Goal: Transaction & Acquisition: Purchase product/service

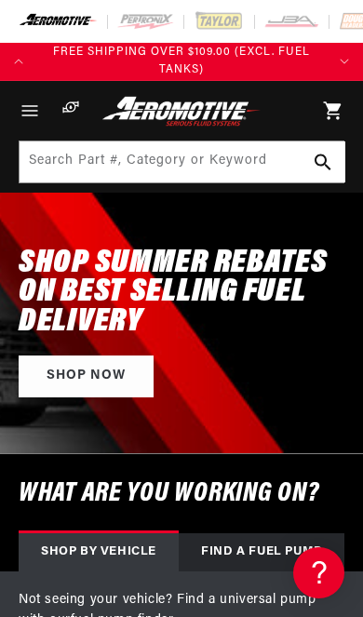
click at [25, 102] on icon "Menu" at bounding box center [30, 110] width 22 height 22
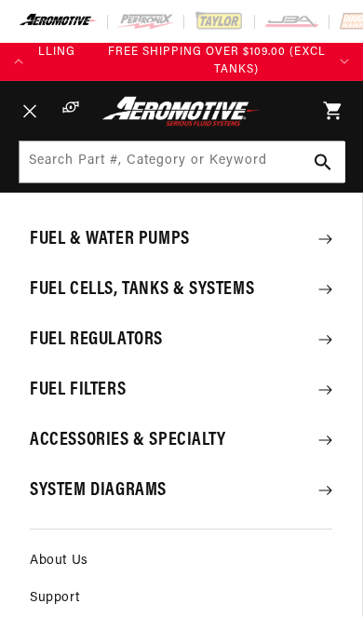
scroll to position [0, 288]
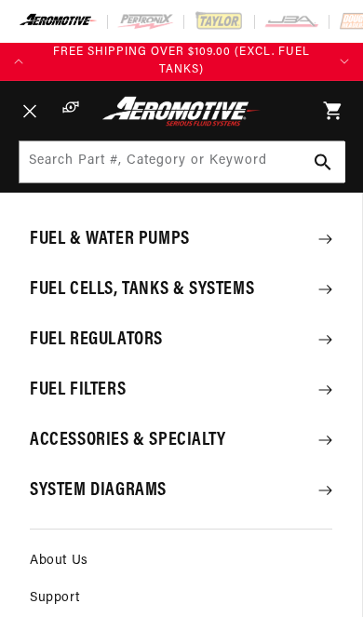
click at [222, 295] on summary "Fuel Cells, Tanks & Systems" at bounding box center [181, 289] width 362 height 48
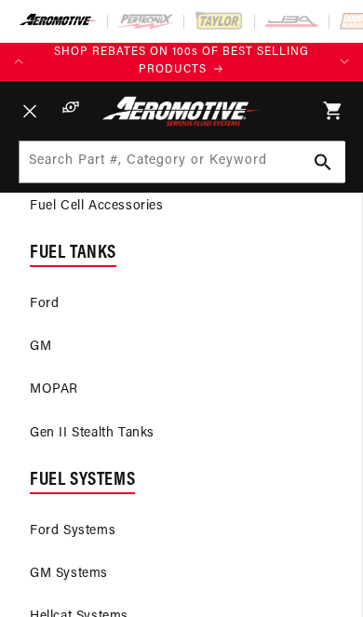
scroll to position [286, 0]
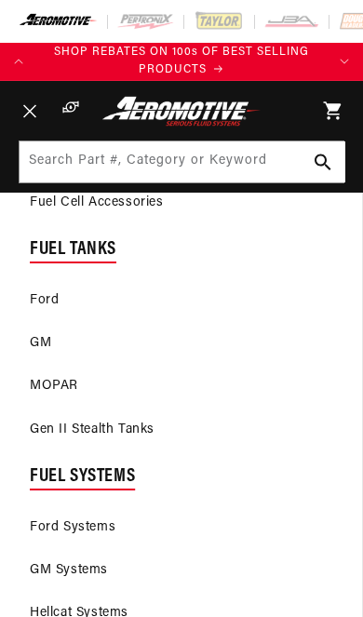
click at [39, 338] on link "GM" at bounding box center [181, 343] width 362 height 41
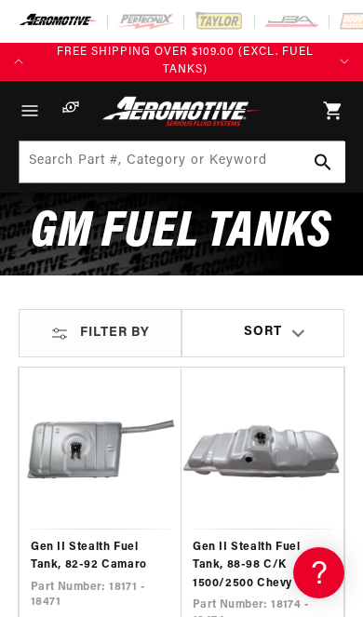
scroll to position [0, 288]
click at [123, 335] on span "Filter By" at bounding box center [115, 333] width 70 height 16
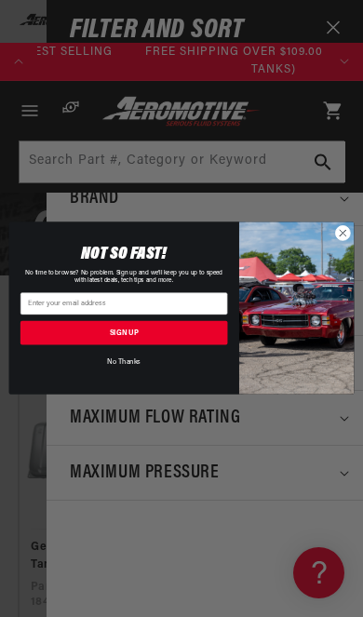
scroll to position [0, 0]
click at [341, 239] on circle "Close dialog" at bounding box center [342, 233] width 15 height 15
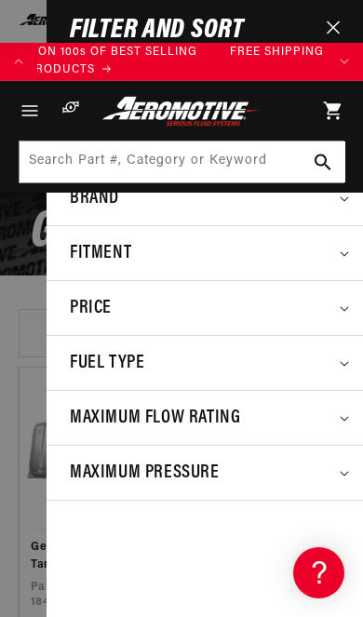
scroll to position [0, 288]
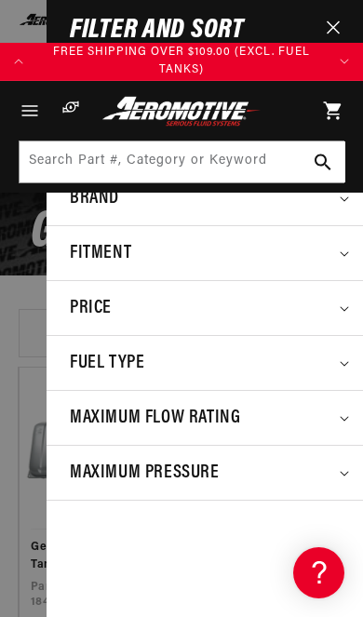
click at [230, 254] on div "Fitment" at bounding box center [205, 253] width 270 height 30
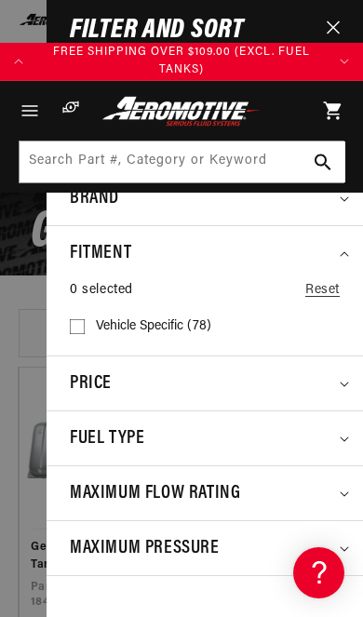
click at [79, 325] on rect at bounding box center [77, 326] width 15 height 15
click at [79, 326] on input "Vehicle Specific (78) Vehicle Specific (78 products)" at bounding box center [77, 333] width 15 height 15
checkbox input "true"
click at [343, 249] on summary "Fitment" at bounding box center [204, 253] width 316 height 54
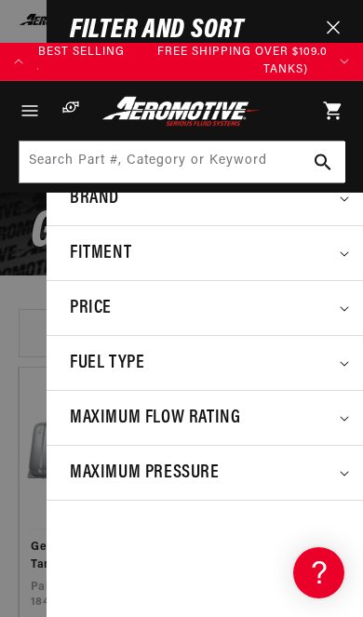
scroll to position [0, 288]
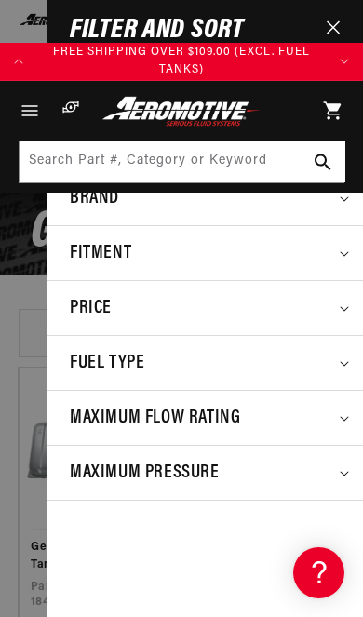
click at [187, 560] on div "Stock 0 selected Reset In stock (78) Out of stock (0)" at bounding box center [204, 338] width 316 height 555
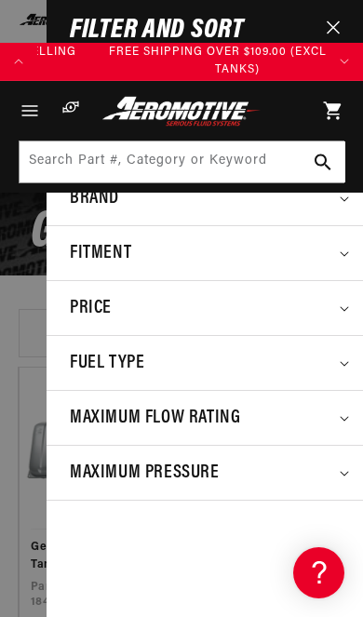
scroll to position [0, 288]
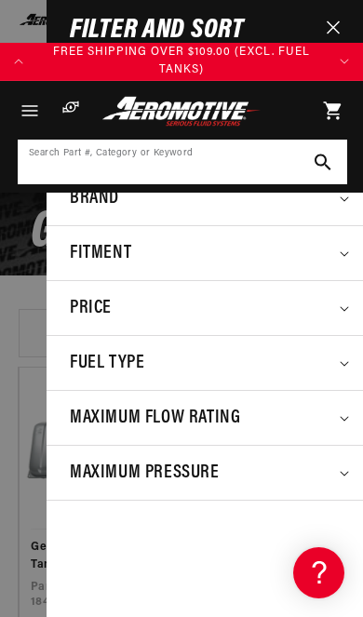
click at [237, 163] on input at bounding box center [182, 161] width 325 height 41
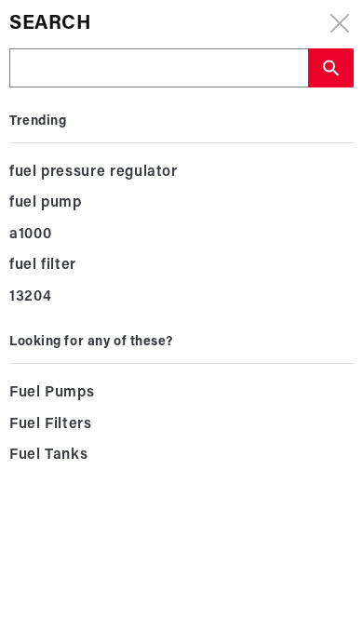
type input "C"
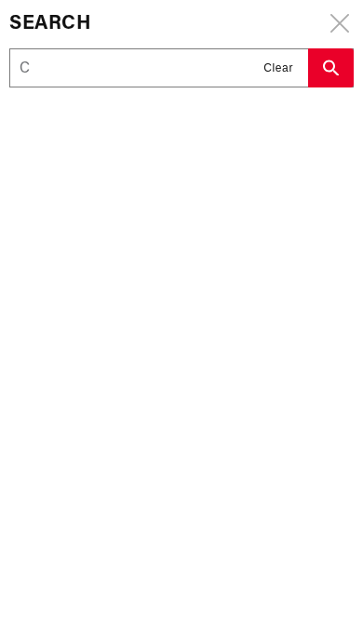
type input "Ca"
type input "Cam"
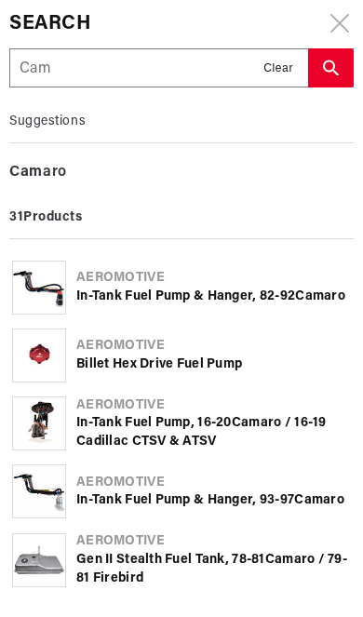
type input "Cama"
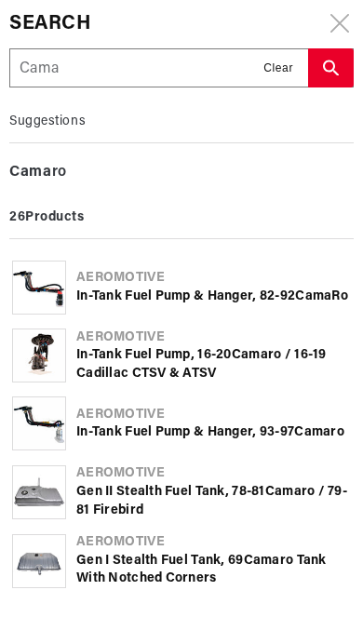
type input "Camar"
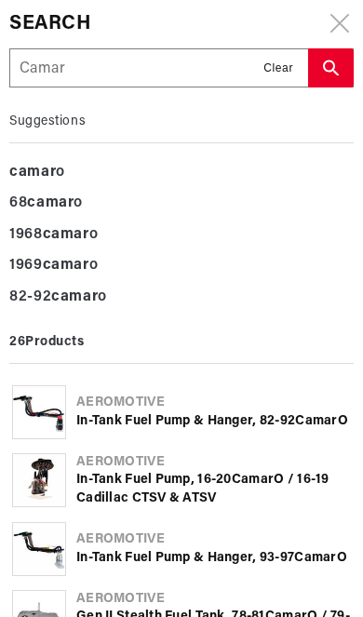
type input "Camaro"
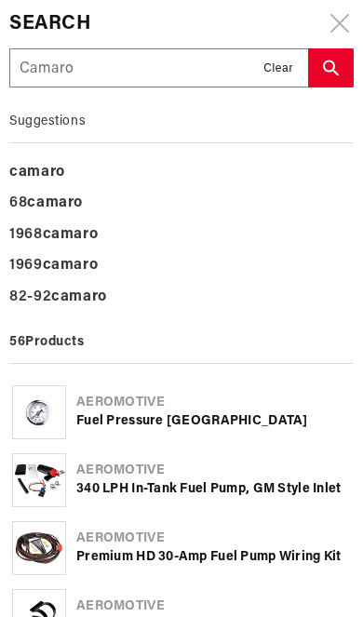
scroll to position [0, 288]
click at [25, 66] on input "Camaro" at bounding box center [158, 68] width 297 height 39
type input "1Camaro"
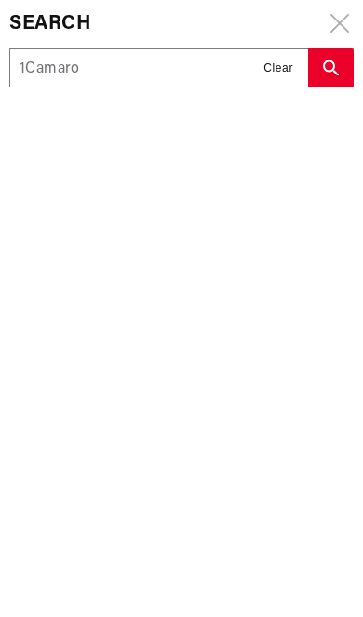
type input "19Camaro"
type input "198Camaro"
type input "1980Camaro"
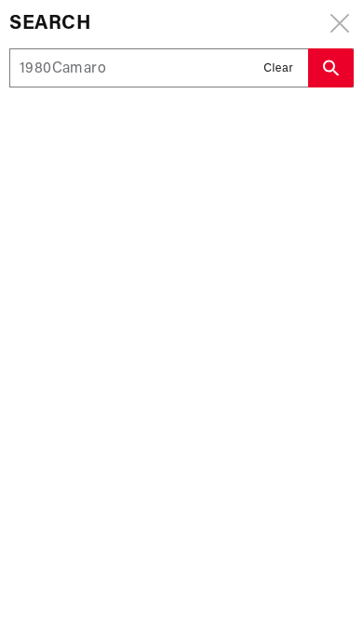
type input "1980Camaro"
type input "1980 Camaro"
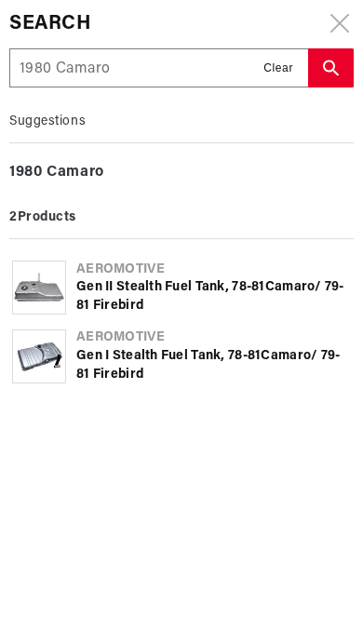
scroll to position [0, 288]
type input "1980 Camaro"
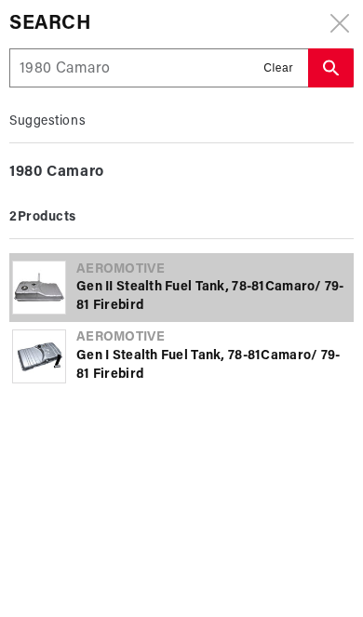
click at [213, 293] on div "Gen II Stealth Fuel Tank, 78-81 Camaro / 79-81 Firebird" at bounding box center [213, 296] width 274 height 36
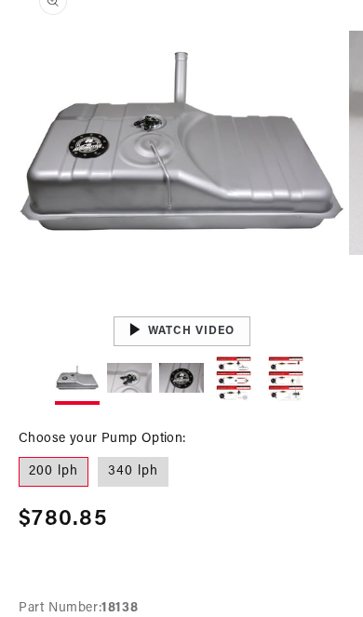
scroll to position [471, 0]
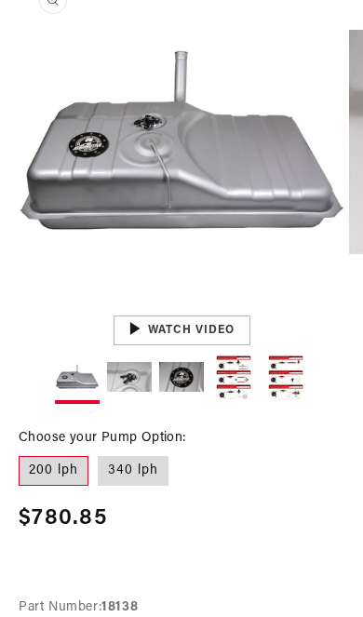
click at [132, 469] on label "340 lph" at bounding box center [133, 471] width 71 height 30
click at [99, 453] on input "340 lph" at bounding box center [98, 452] width 1 height 1
radio input "true"
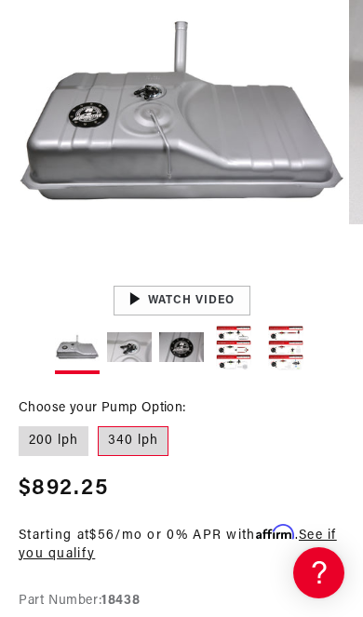
scroll to position [503, 0]
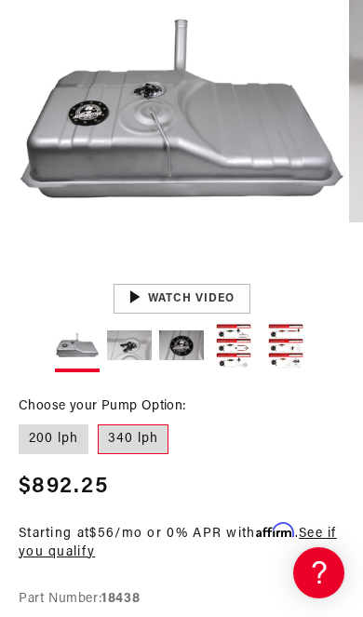
click at [54, 441] on label "200 lph" at bounding box center [54, 439] width 70 height 30
click at [24, 421] on input "200 lph" at bounding box center [23, 420] width 1 height 1
radio input "true"
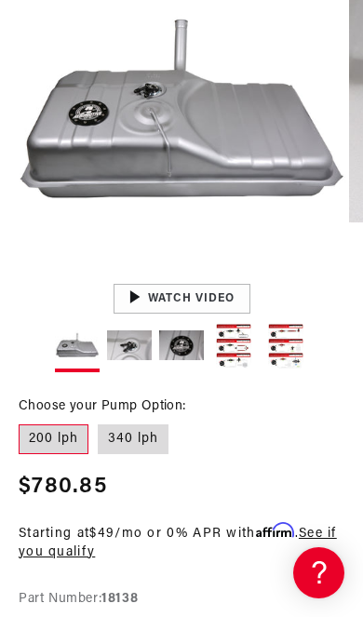
click at [128, 434] on label "340 lph" at bounding box center [133, 439] width 71 height 30
click at [99, 421] on input "340 lph" at bounding box center [98, 420] width 1 height 1
radio input "true"
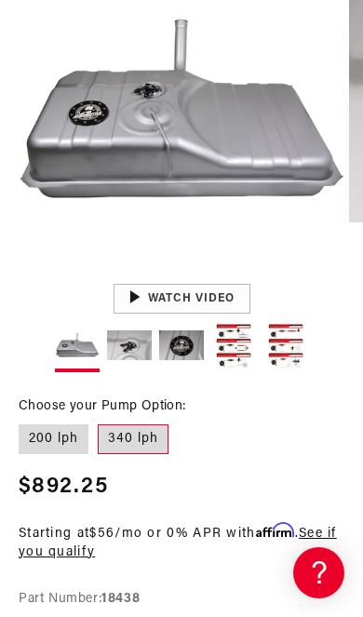
click at [60, 439] on label "200 lph" at bounding box center [54, 439] width 70 height 30
click at [24, 421] on input "200 lph" at bounding box center [23, 420] width 1 height 1
radio input "true"
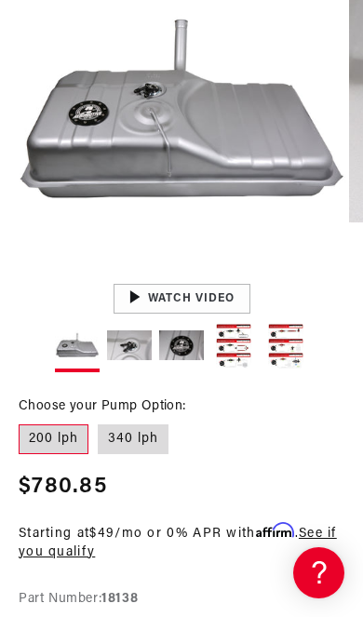
scroll to position [0, 288]
click at [130, 444] on label "340 lph" at bounding box center [133, 439] width 71 height 30
click at [99, 421] on input "340 lph" at bounding box center [98, 420] width 1 height 1
radio input "true"
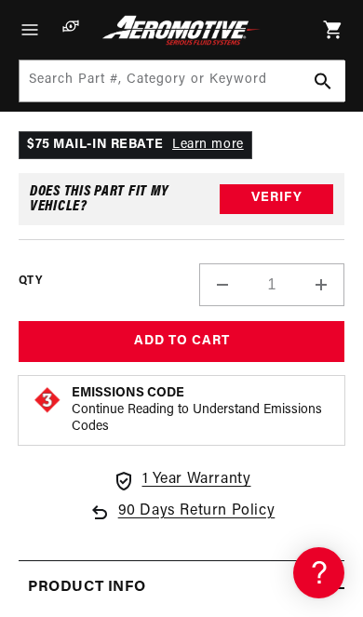
click at [219, 344] on button "Add to Cart" at bounding box center [181, 342] width 325 height 42
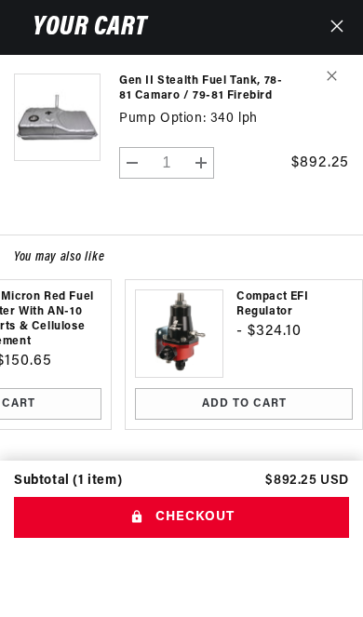
scroll to position [0, 288]
click at [237, 538] on button "Checkout" at bounding box center [181, 518] width 335 height 42
